Goal: Transaction & Acquisition: Purchase product/service

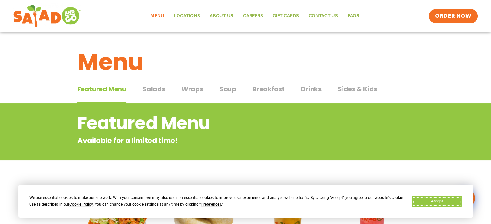
click at [437, 201] on button "Accept" at bounding box center [437, 201] width 50 height 11
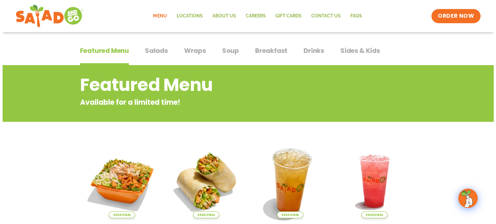
scroll to position [65, 0]
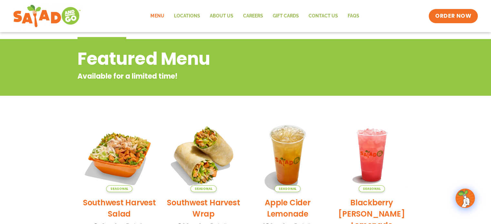
click at [210, 166] on img at bounding box center [203, 155] width 75 height 75
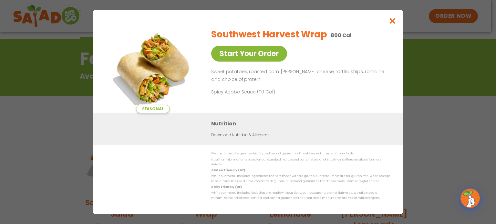
click at [263, 56] on link "Start Your Order" at bounding box center [249, 54] width 76 height 16
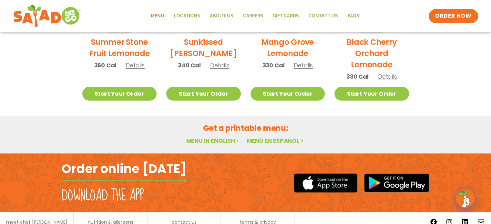
scroll to position [415, 0]
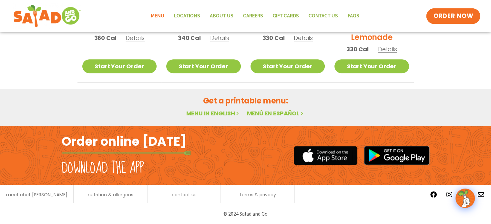
click at [445, 14] on span "ORDER NOW" at bounding box center [453, 16] width 40 height 8
